Goal: Task Accomplishment & Management: Use online tool/utility

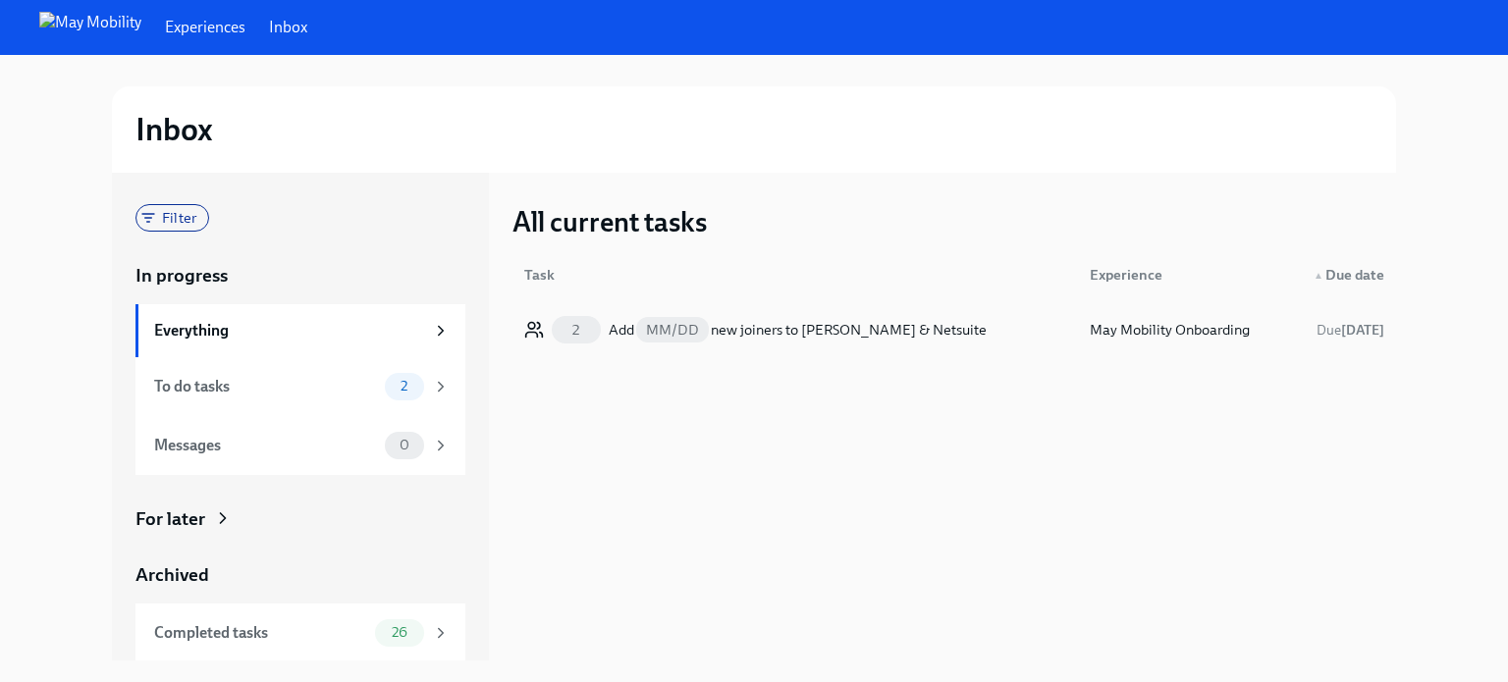
click at [764, 306] on div "2 Add MM/DD new joiners to Fyle & Netsuite May Mobility Onboarding Due in 2 days" at bounding box center [954, 329] width 884 height 55
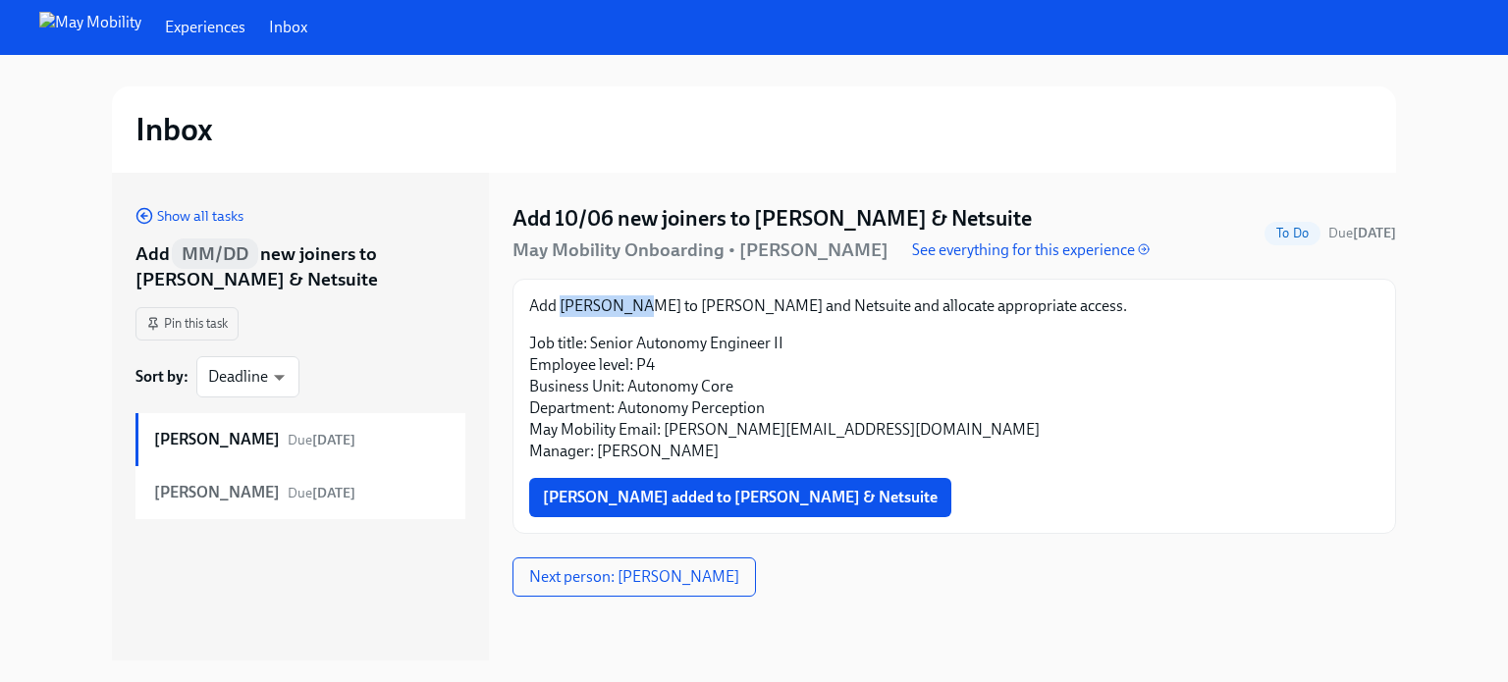
drag, startPoint x: 639, startPoint y: 300, endPoint x: 563, endPoint y: 305, distance: 76.7
click at [563, 305] on p "Add Seoho Kang to Fyle and Netsuite and allocate appropriate access." at bounding box center [954, 306] width 850 height 22
copy p "Seoho Kang"
drag, startPoint x: 880, startPoint y: 425, endPoint x: 666, endPoint y: 431, distance: 214.1
click at [666, 431] on p "Job title: Senior Autonomy Engineer II Employee level: P4 Business Unit: Autono…" at bounding box center [954, 398] width 850 height 130
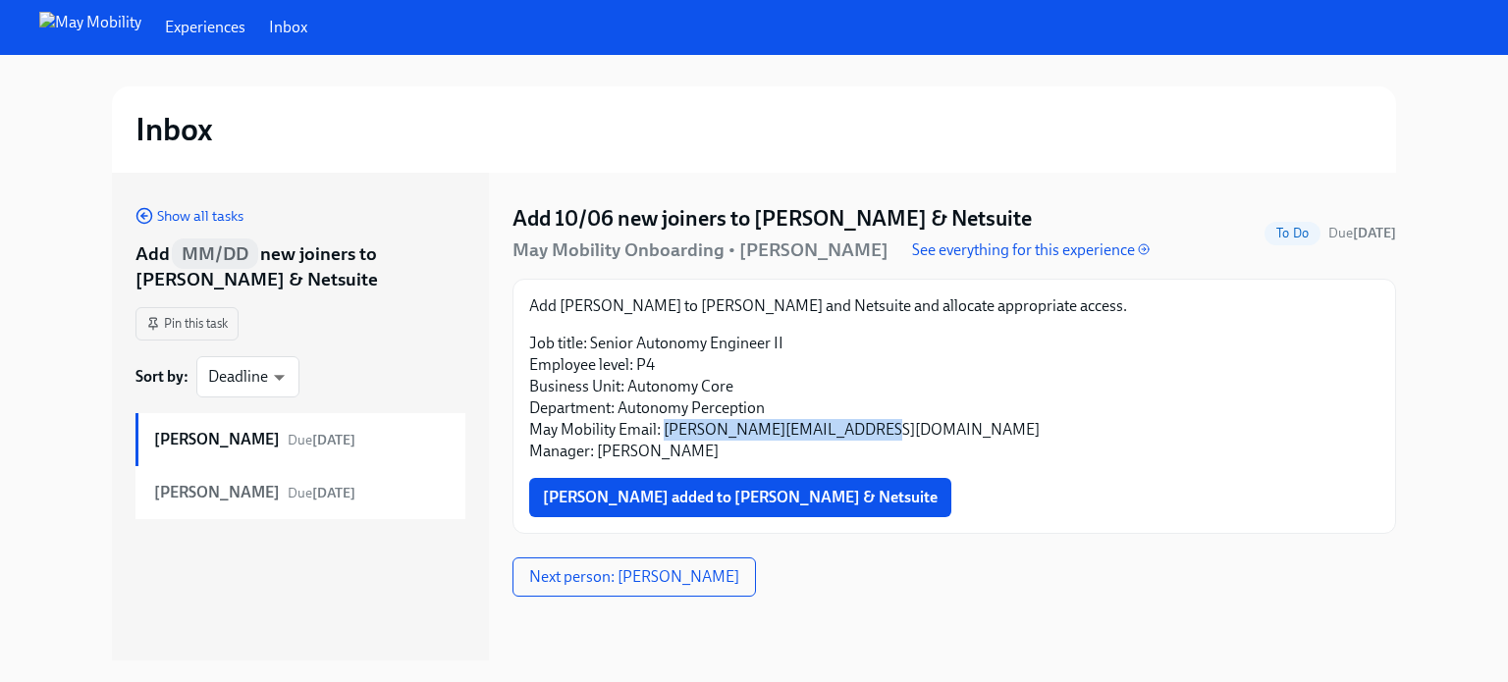
copy p "seoho.kang@maymobility.com"
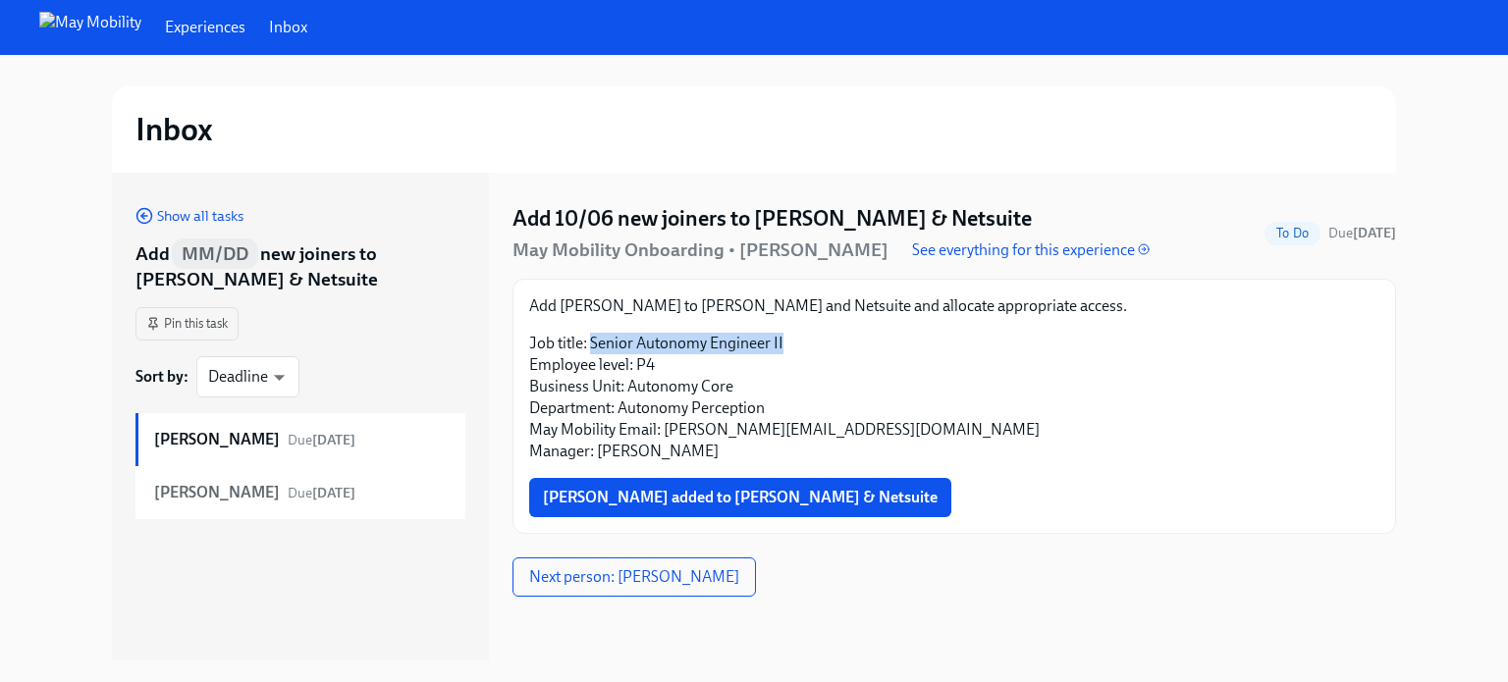
drag, startPoint x: 758, startPoint y: 338, endPoint x: 589, endPoint y: 342, distance: 168.9
click at [589, 342] on p "Job title: Senior Autonomy Engineer II Employee level: P4 Business Unit: Autono…" at bounding box center [954, 398] width 850 height 130
copy p "Senior Autonomy Engineer II"
drag, startPoint x: 973, startPoint y: 418, endPoint x: 953, endPoint y: 406, distance: 22.9
click at [971, 418] on p "Job title: Senior Autonomy Engineer II Employee level: P4 Business Unit: Autono…" at bounding box center [954, 398] width 850 height 130
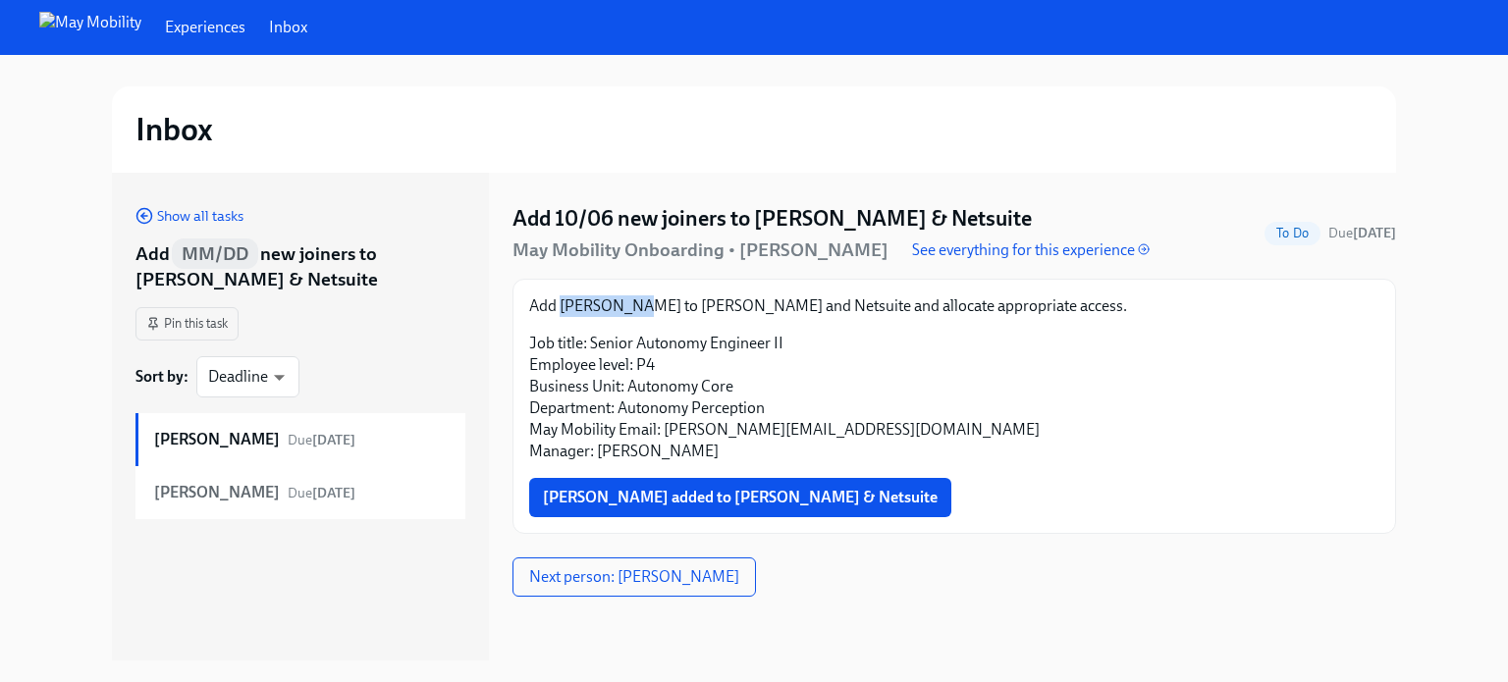
drag, startPoint x: 637, startPoint y: 305, endPoint x: 563, endPoint y: 300, distance: 74.8
click at [563, 300] on p "Add Seoho Kang to Fyle and Netsuite and allocate appropriate access." at bounding box center [954, 306] width 850 height 22
copy p "Seoho Kang"
drag, startPoint x: 815, startPoint y: 338, endPoint x: 592, endPoint y: 333, distance: 222.9
click at [592, 333] on p "Job title: Senior Autonomy Engineer II Employee level: P4 Business Unit: Autono…" at bounding box center [954, 398] width 850 height 130
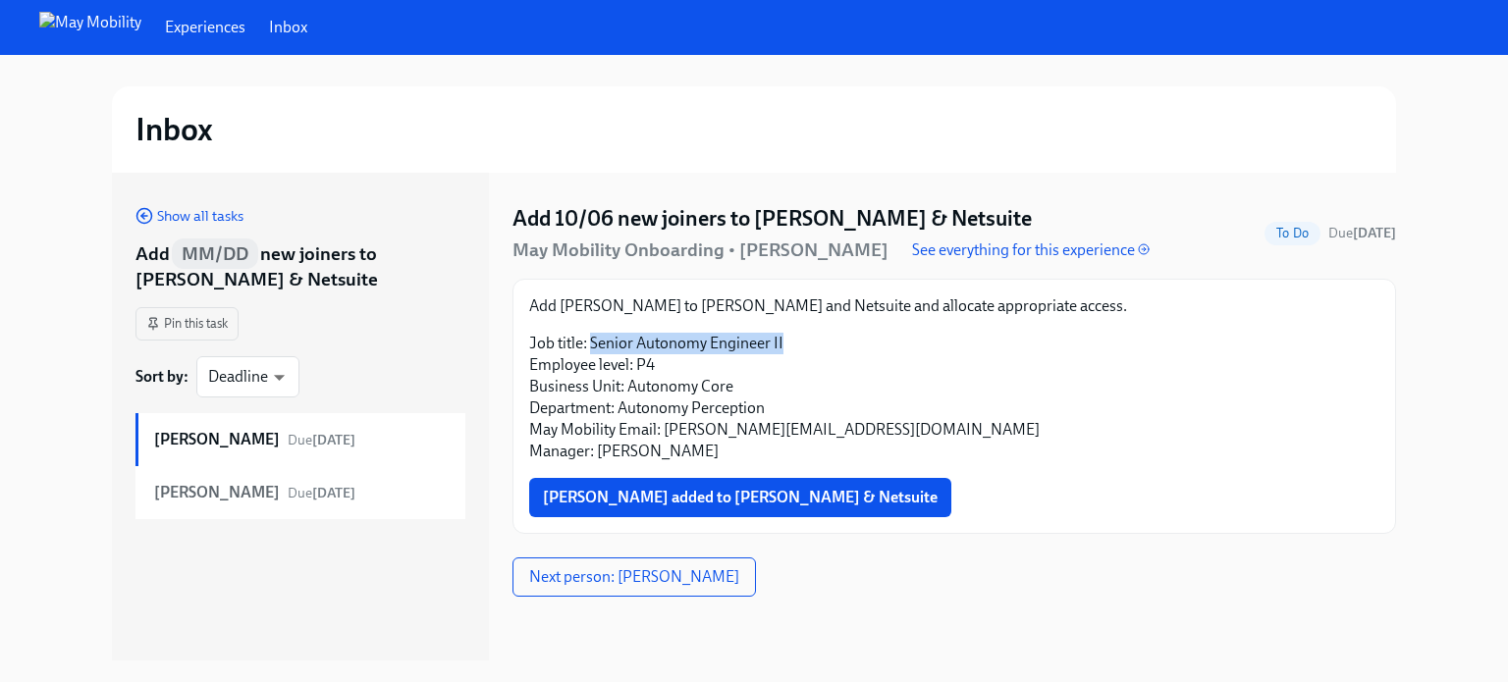
copy p "Senior Autonomy Engineer II"
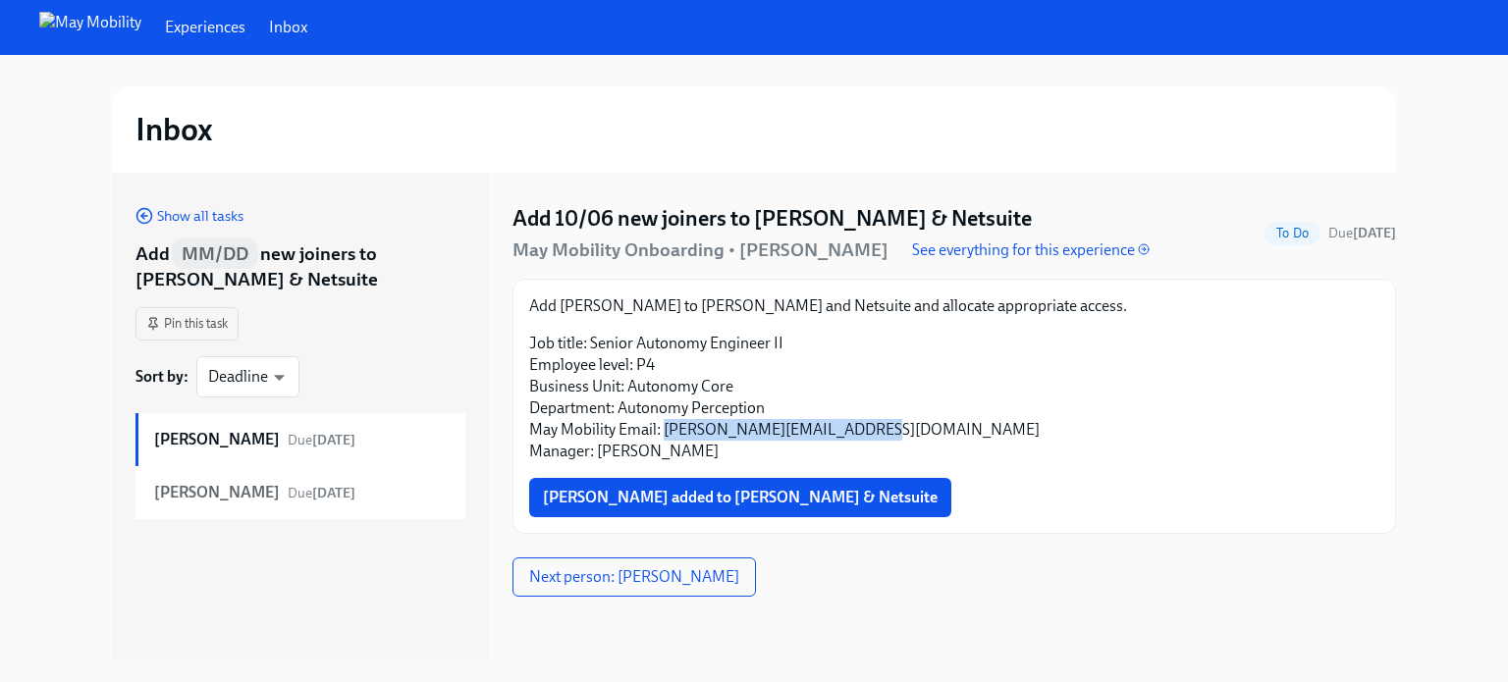
drag, startPoint x: 896, startPoint y: 427, endPoint x: 663, endPoint y: 428, distance: 233.6
click at [663, 428] on p "Job title: Senior Autonomy Engineer II Employee level: P4 Business Unit: Autono…" at bounding box center [954, 398] width 850 height 130
copy p "seoho.kang@maymobility.com"
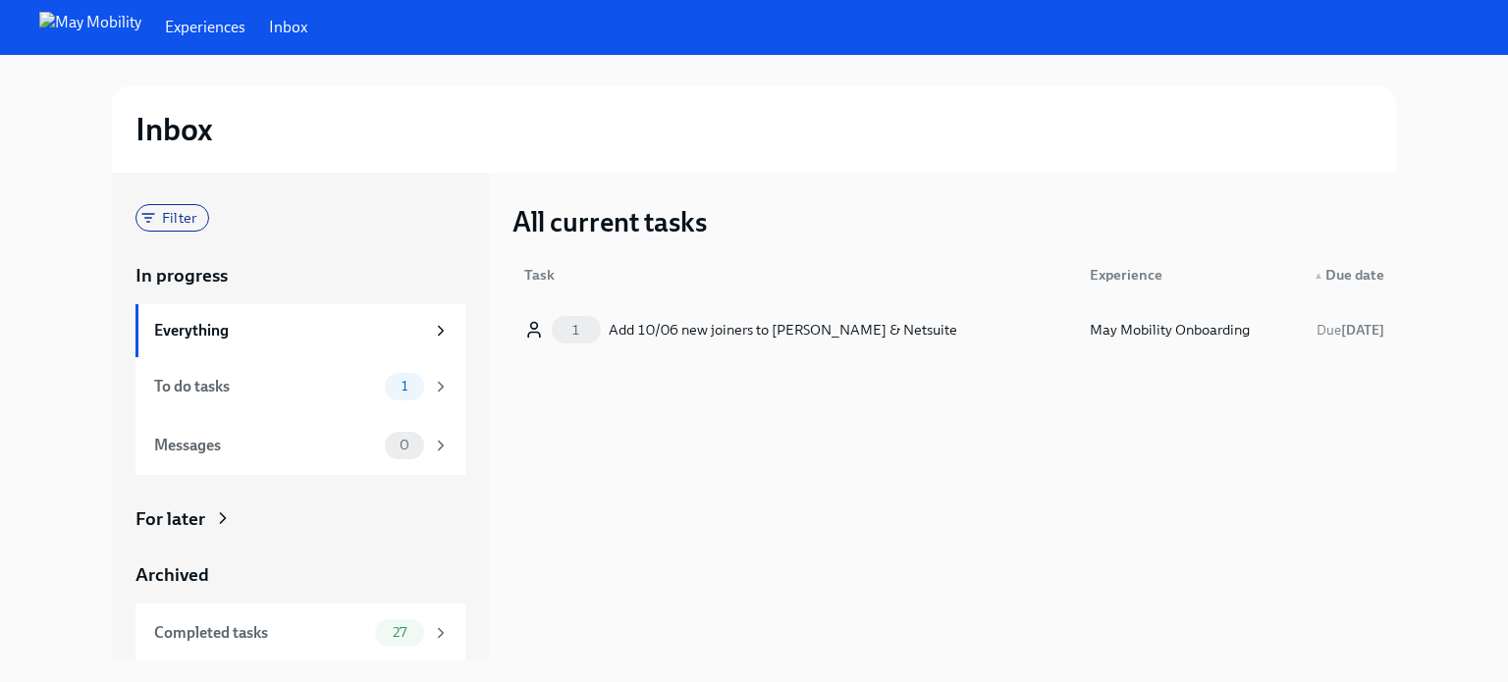
click at [704, 313] on div "1 Add 10/06 new joiners to [PERSON_NAME] & Netsuite" at bounding box center [795, 329] width 558 height 39
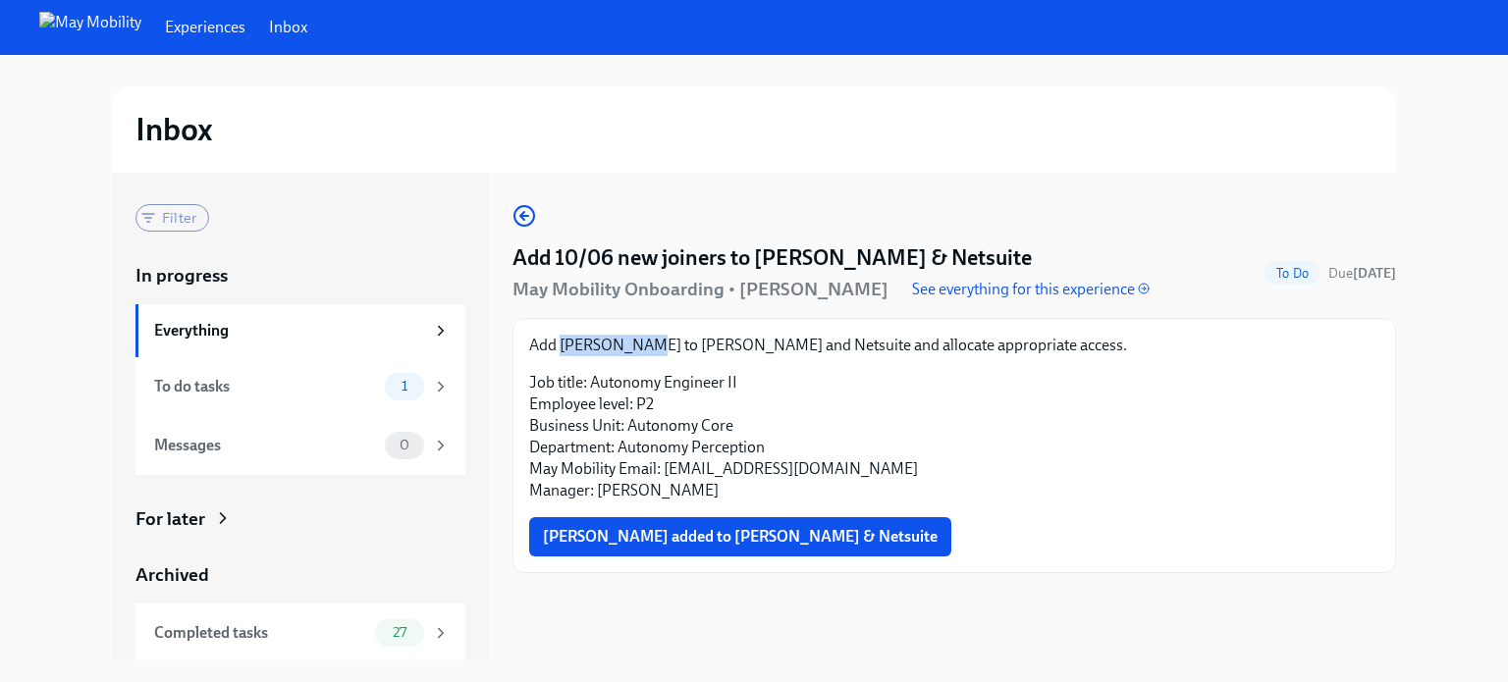
drag, startPoint x: 643, startPoint y: 352, endPoint x: 563, endPoint y: 348, distance: 79.7
click at [563, 348] on p "Add [PERSON_NAME] to [PERSON_NAME] and Netsuite and allocate appropriate access." at bounding box center [954, 346] width 850 height 22
copy p "[PERSON_NAME]"
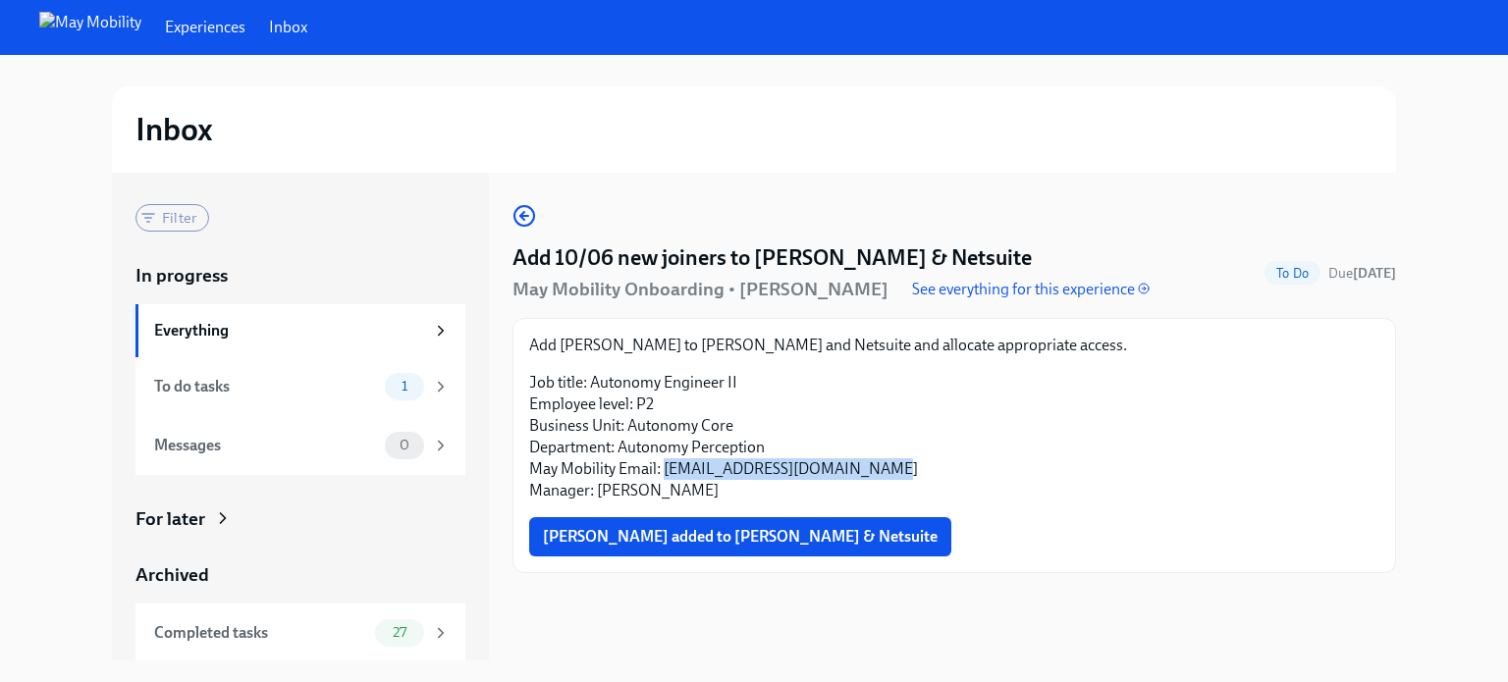
drag, startPoint x: 825, startPoint y: 464, endPoint x: 665, endPoint y: 463, distance: 160.0
click at [665, 463] on p "Job title: Autonomy Engineer II Employee level: P2 Business Unit: Autonomy Core…" at bounding box center [954, 437] width 850 height 130
copy p "[EMAIL_ADDRESS][DOMAIN_NAME]"
drag, startPoint x: 861, startPoint y: 396, endPoint x: 804, endPoint y: 381, distance: 58.8
click at [857, 393] on p "Job title: Autonomy Engineer II Employee level: P2 Business Unit: Autonomy Core…" at bounding box center [954, 437] width 850 height 130
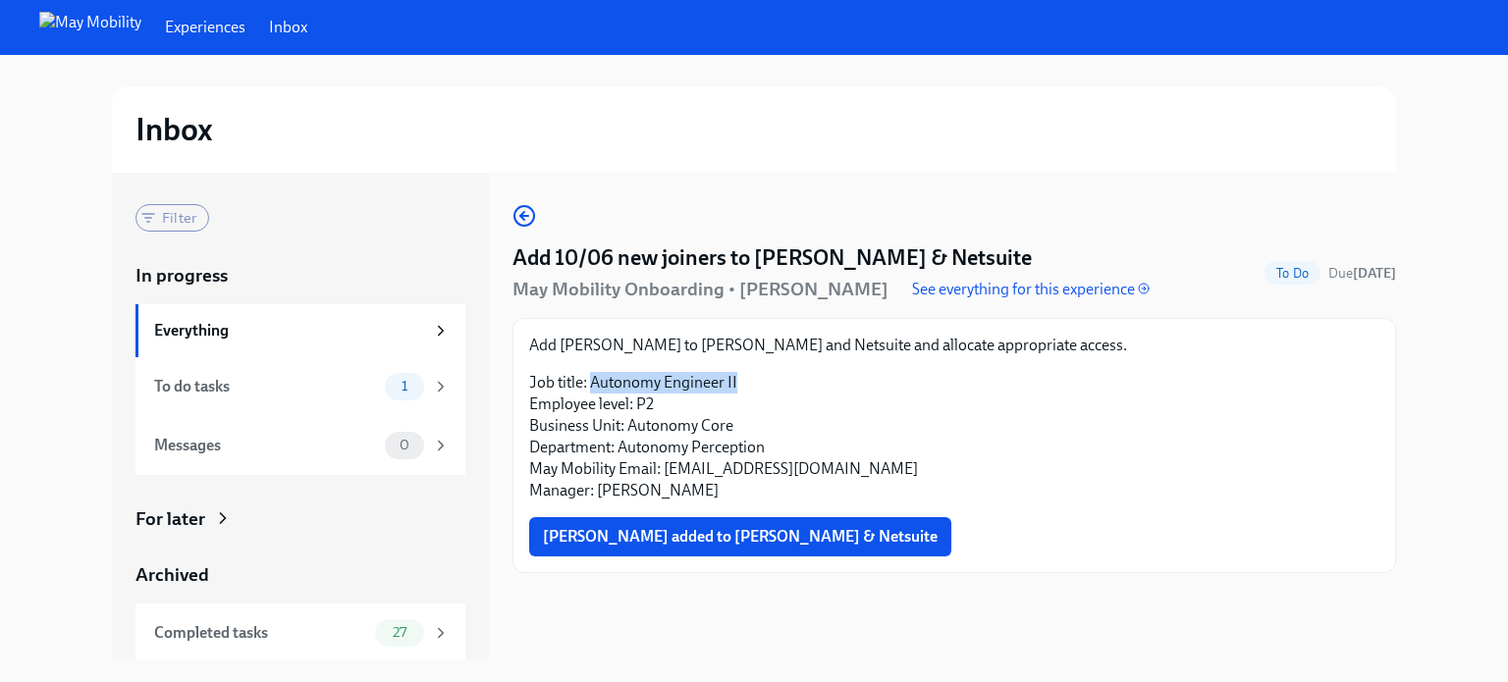
drag, startPoint x: 758, startPoint y: 381, endPoint x: 592, endPoint y: 384, distance: 165.9
click at [592, 384] on p "Job title: Autonomy Engineer II Employee level: P2 Business Unit: Autonomy Core…" at bounding box center [954, 437] width 850 height 130
copy p "Autonomy Engineer II"
click at [725, 406] on p "Job title: Autonomy Engineer II Employee level: P2 Business Unit: Autonomy Core…" at bounding box center [954, 437] width 850 height 130
drag, startPoint x: 642, startPoint y: 343, endPoint x: 562, endPoint y: 344, distance: 80.5
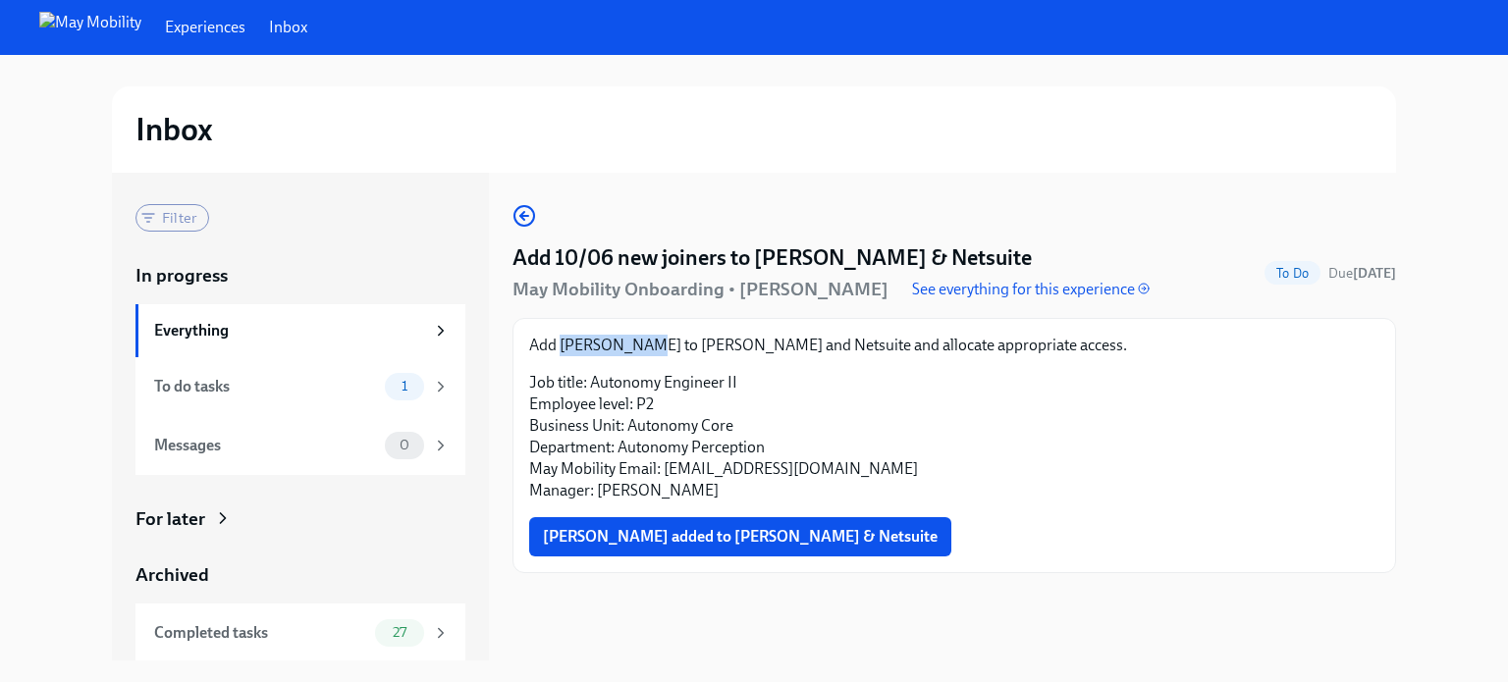
click at [562, 344] on p "Add [PERSON_NAME] to [PERSON_NAME] and Netsuite and allocate appropriate access." at bounding box center [954, 346] width 850 height 22
copy p "[PERSON_NAME]"
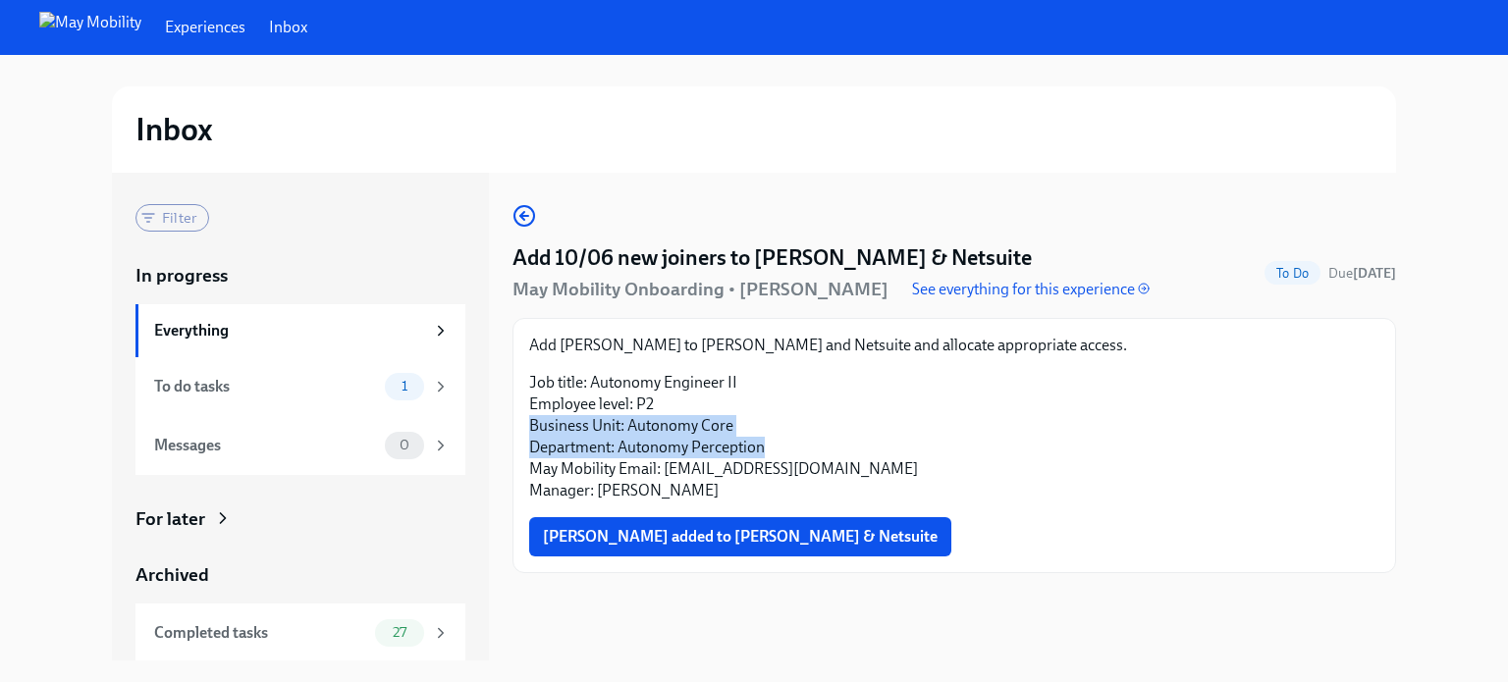
drag, startPoint x: 921, startPoint y: 437, endPoint x: 863, endPoint y: 415, distance: 61.8
click at [906, 428] on p "Job title: Autonomy Engineer II Employee level: P2 Business Unit: Autonomy Core…" at bounding box center [954, 437] width 850 height 130
click at [750, 399] on p "Job title: Autonomy Engineer II Employee level: P2 Business Unit: Autonomy Core…" at bounding box center [954, 437] width 850 height 130
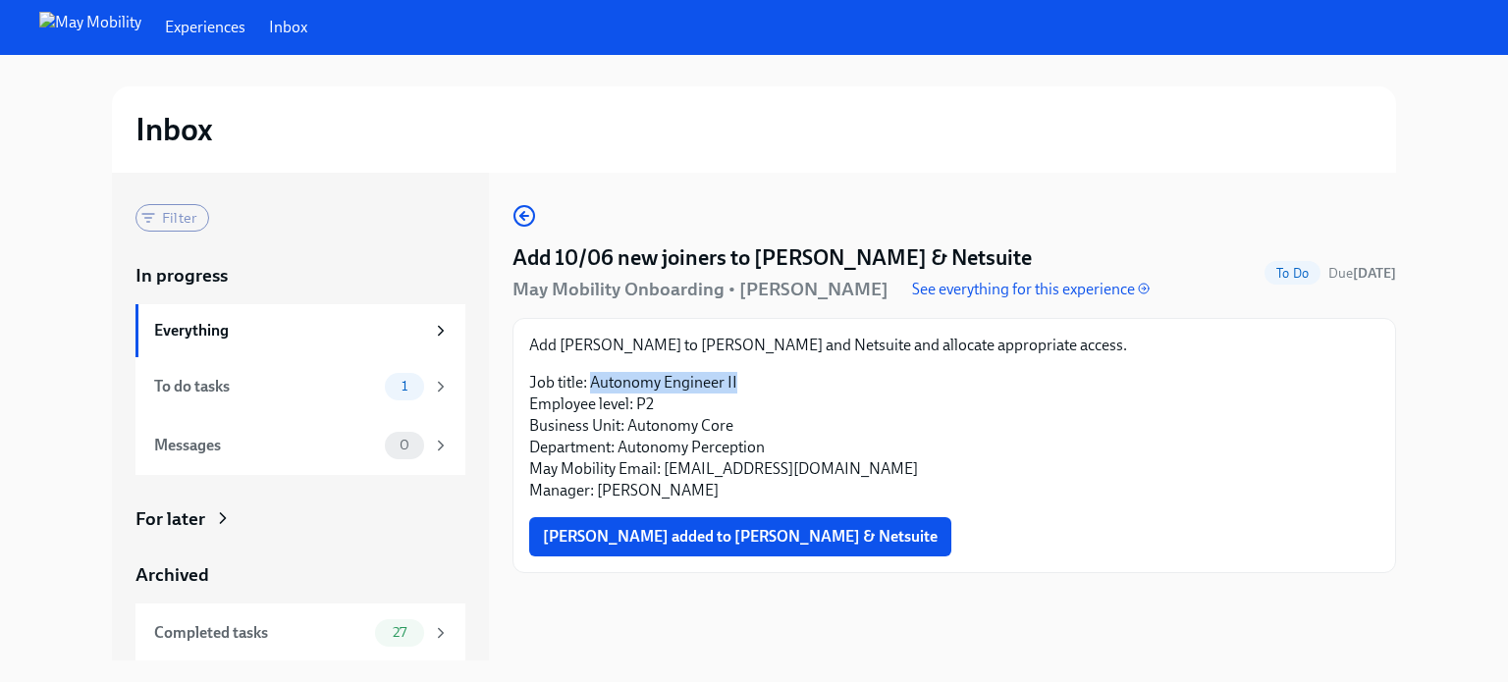
drag, startPoint x: 672, startPoint y: 381, endPoint x: 593, endPoint y: 376, distance: 79.7
click at [593, 376] on p "Job title: Autonomy Engineer II Employee level: P2 Business Unit: Autonomy Core…" at bounding box center [954, 437] width 850 height 130
copy p "Autonomy Engineer II"
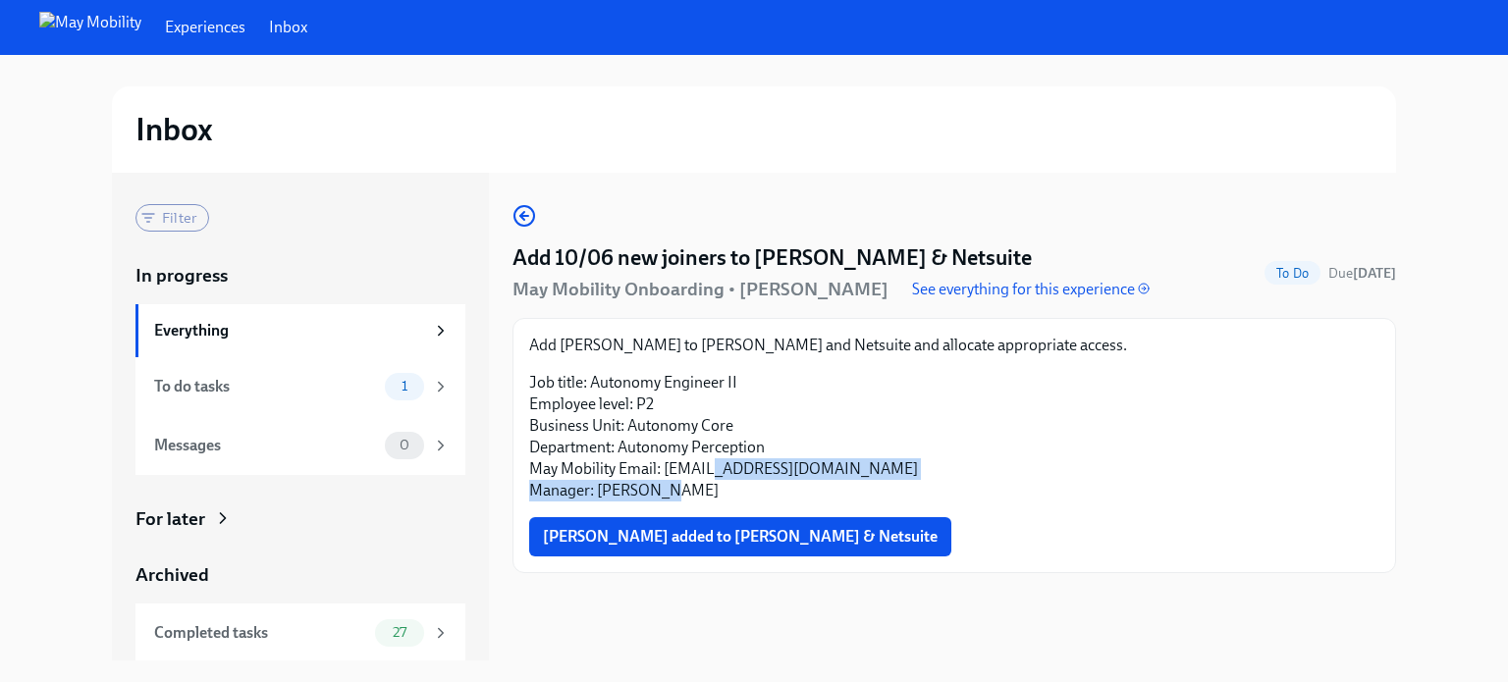
drag, startPoint x: 832, startPoint y: 474, endPoint x: 719, endPoint y: 478, distance: 113.9
click at [712, 474] on p "Job title: Autonomy Engineer II Employee level: P2 Business Unit: Autonomy Core…" at bounding box center [954, 437] width 850 height 130
click at [723, 497] on p "Job title: Autonomy Engineer II Employee level: P2 Business Unit: Autonomy Core…" at bounding box center [954, 437] width 850 height 130
click at [887, 479] on p "Job title: Autonomy Engineer II Employee level: P2 Business Unit: Autonomy Core…" at bounding box center [954, 437] width 850 height 130
drag, startPoint x: 872, startPoint y: 469, endPoint x: 664, endPoint y: 471, distance: 208.1
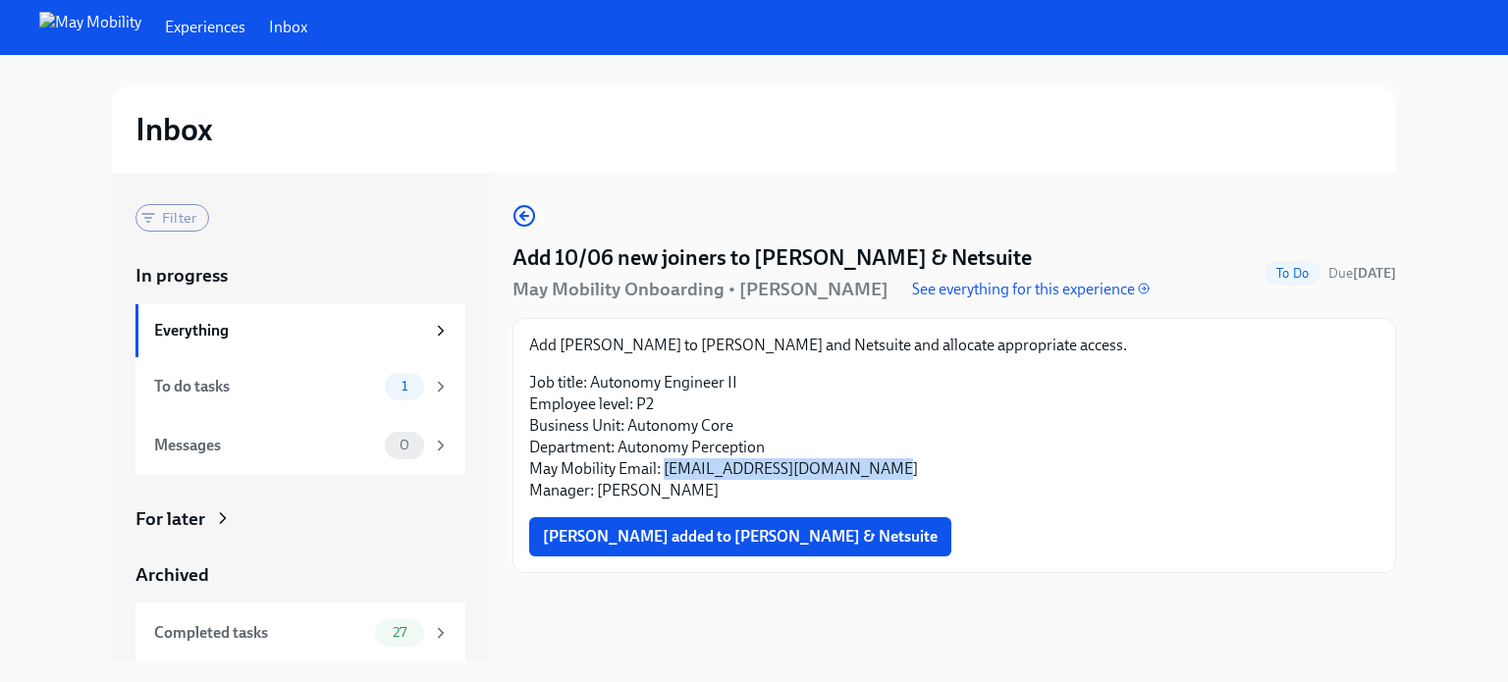
click at [664, 471] on p "Job title: Autonomy Engineer II Employee level: P2 Business Unit: Autonomy Core…" at bounding box center [954, 437] width 850 height 130
copy p "[EMAIL_ADDRESS][DOMAIN_NAME]"
